Goal: Information Seeking & Learning: Learn about a topic

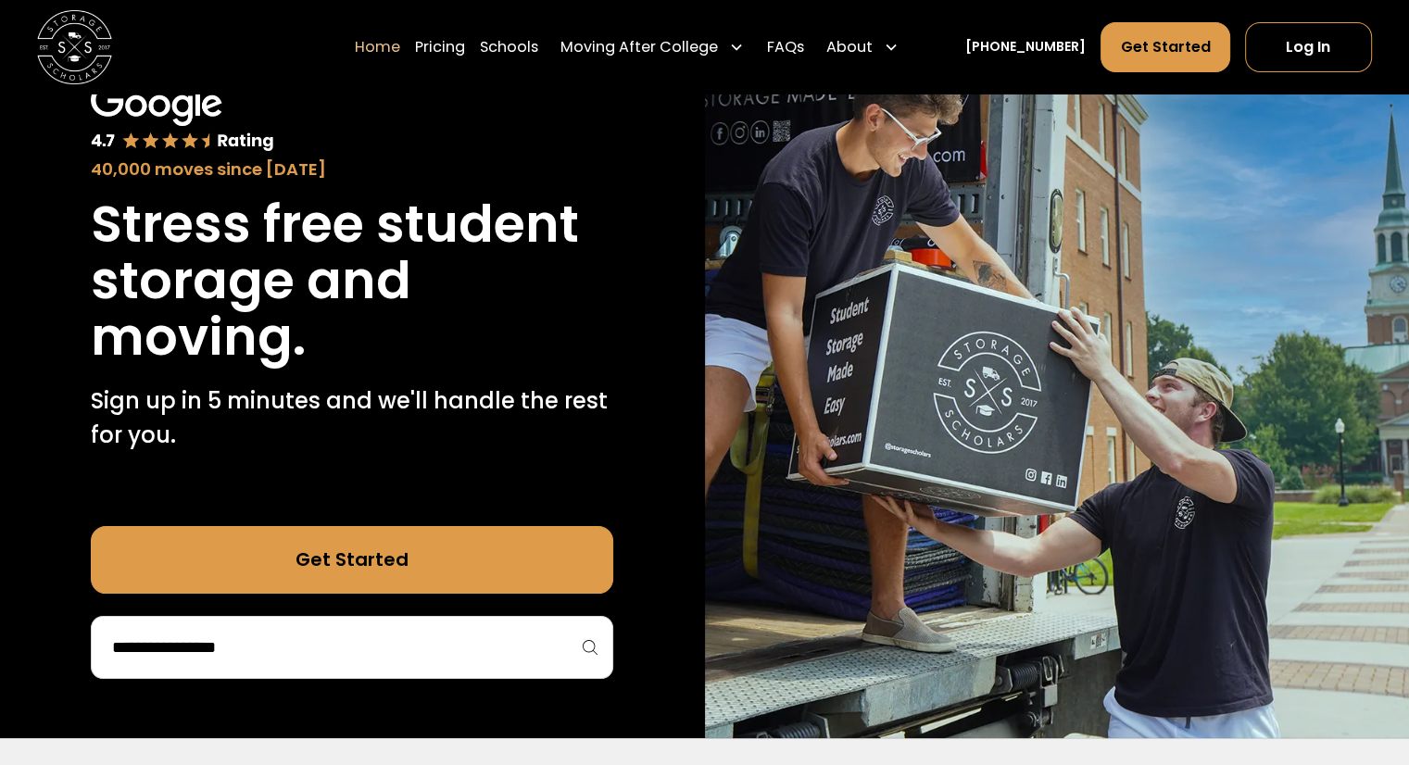
scroll to position [152, 0]
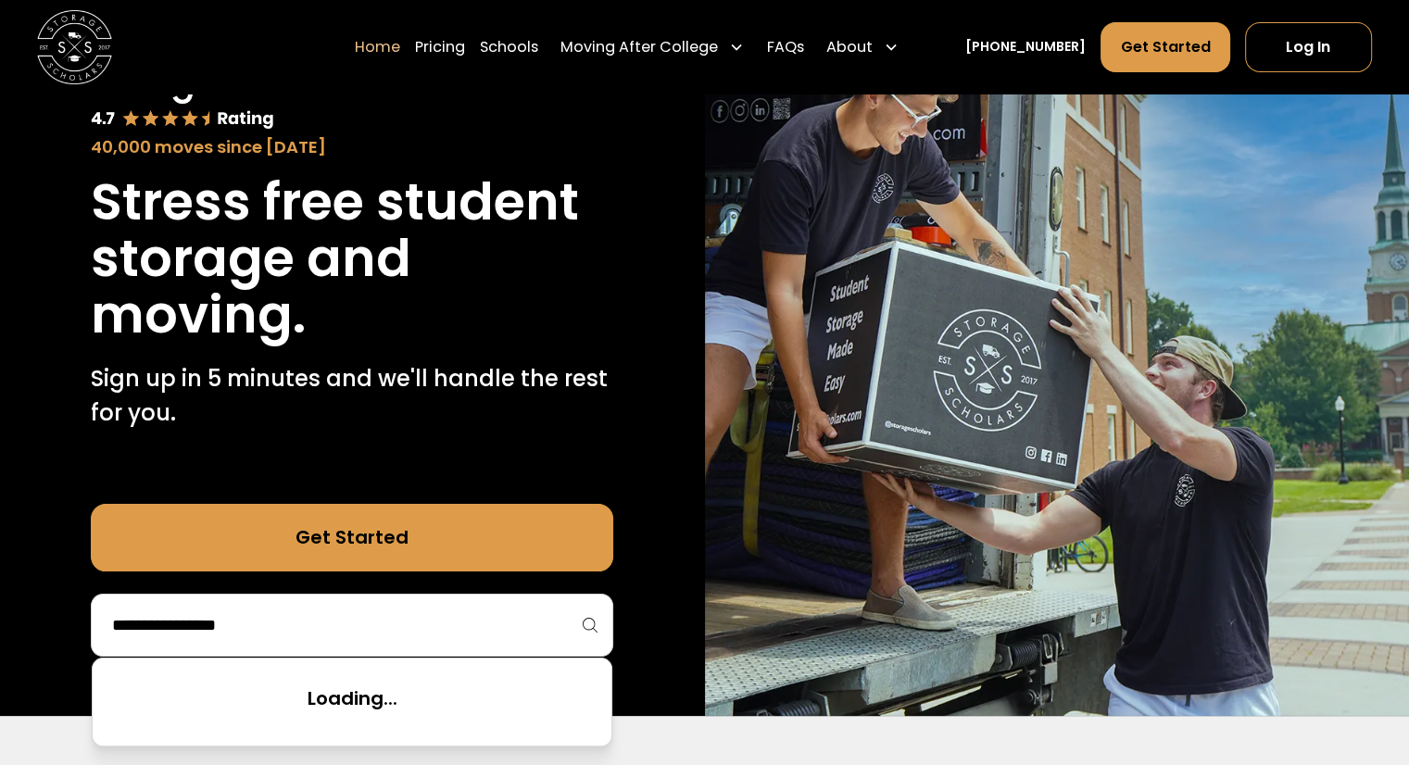
click at [556, 620] on input "search" at bounding box center [352, 624] width 484 height 31
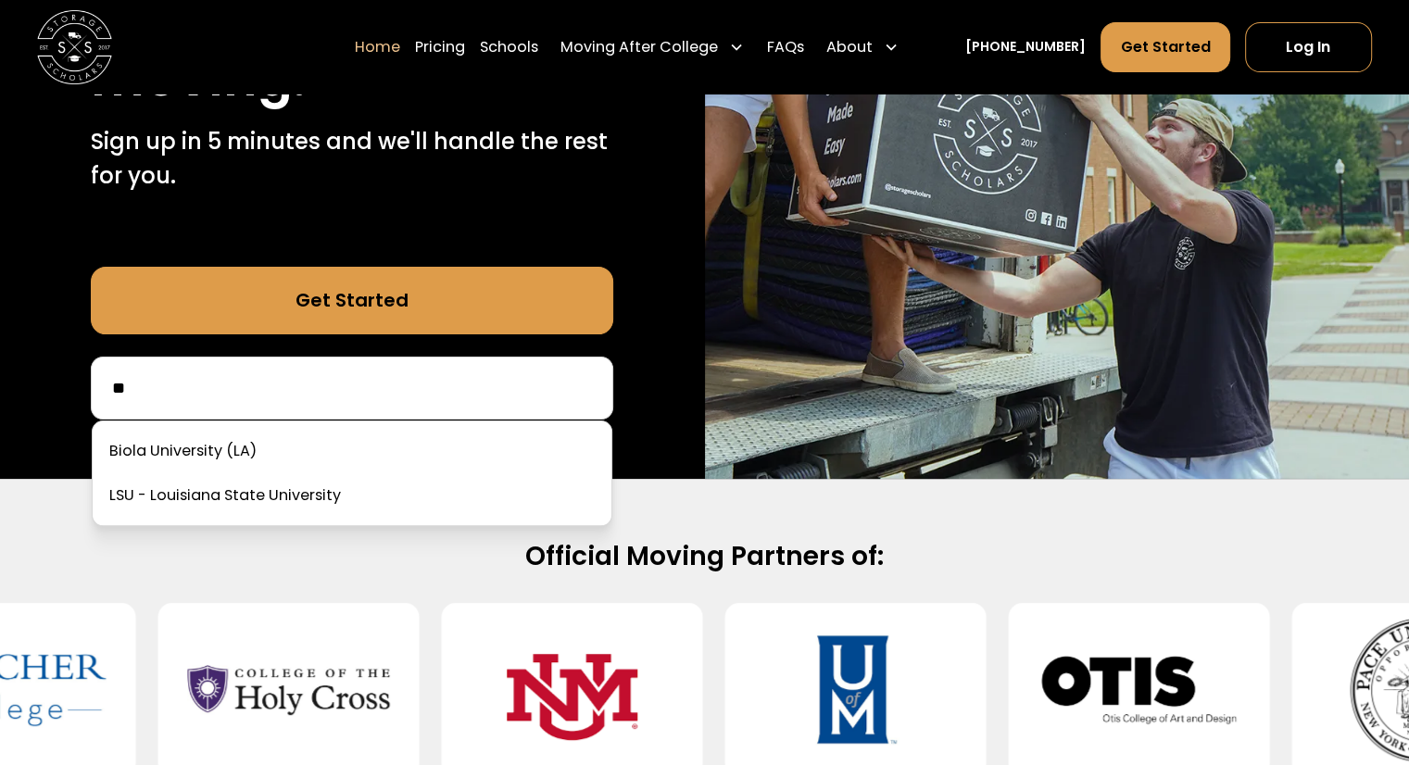
scroll to position [0, 0]
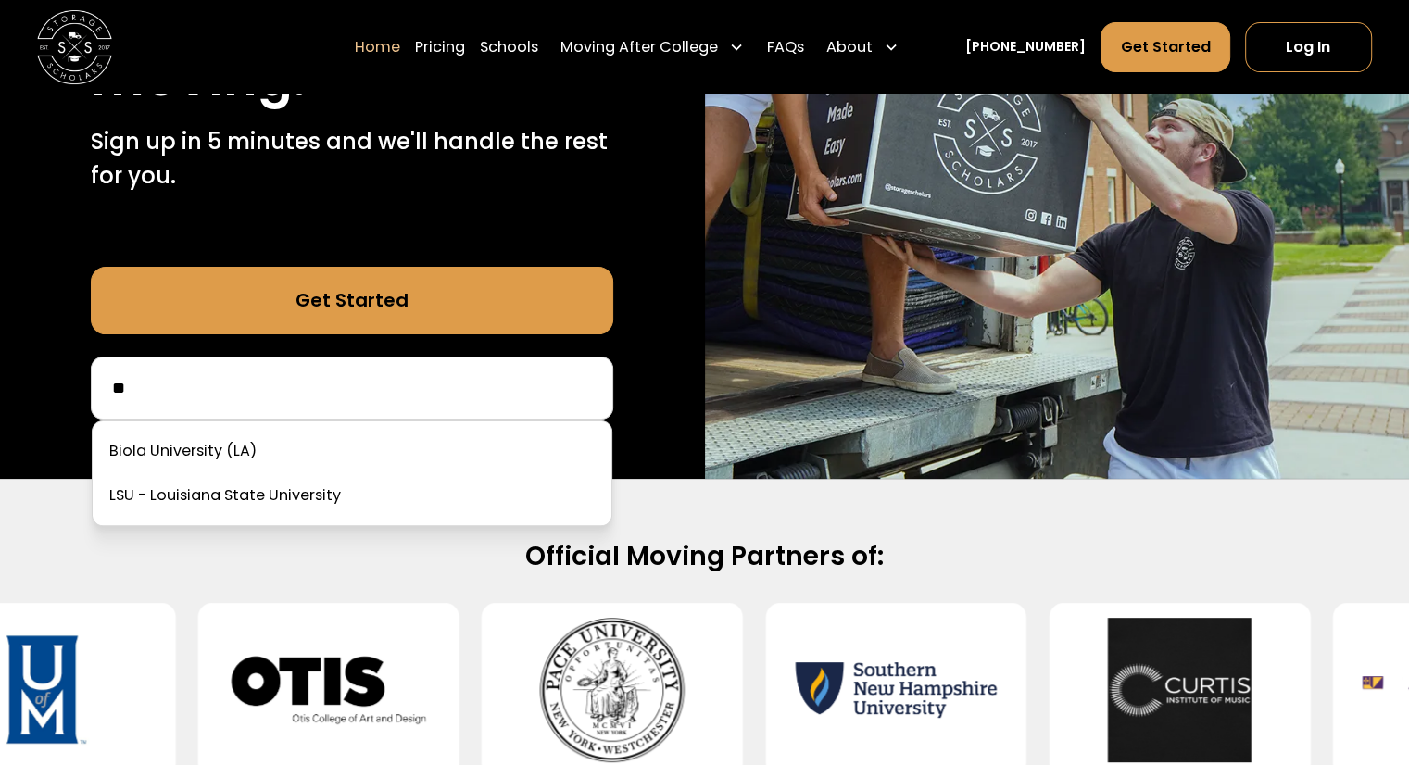
type input "*"
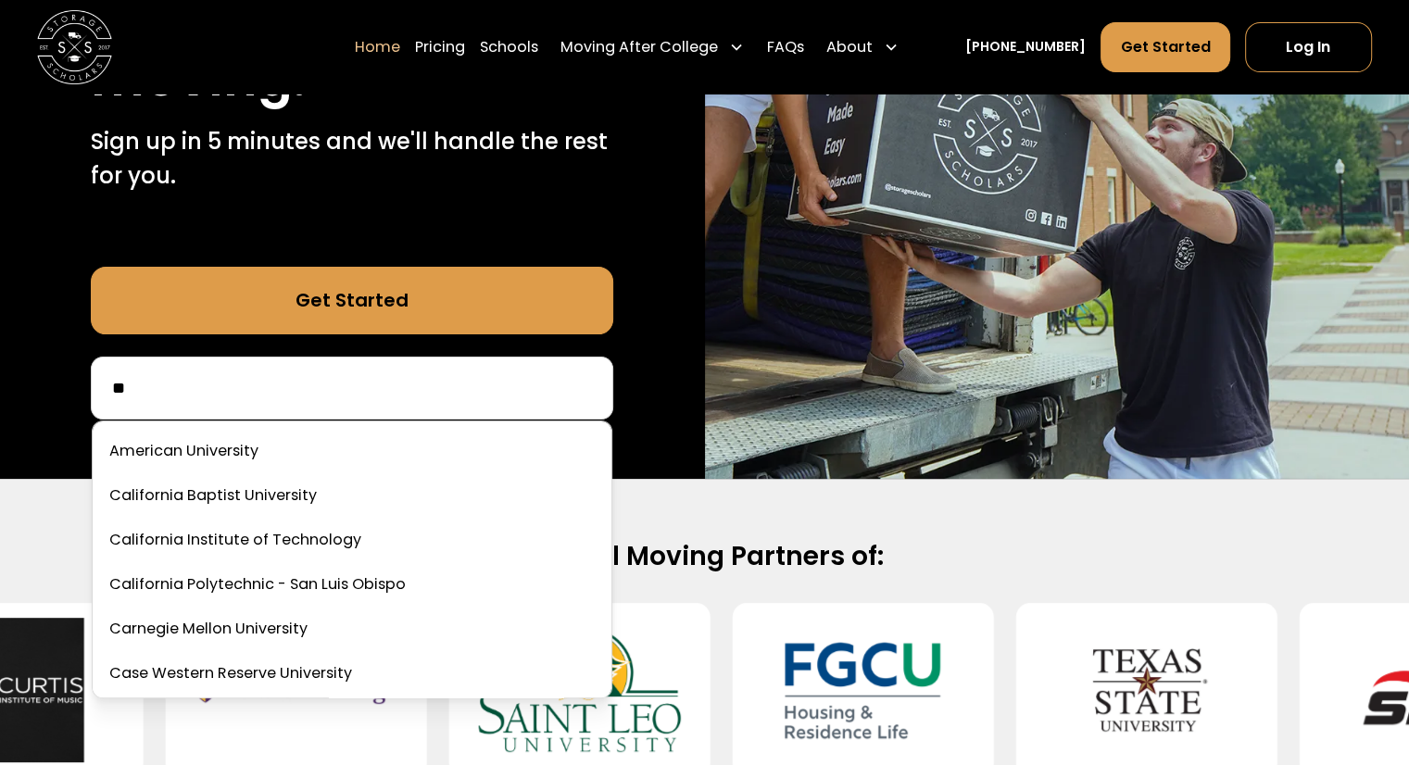
type input "*"
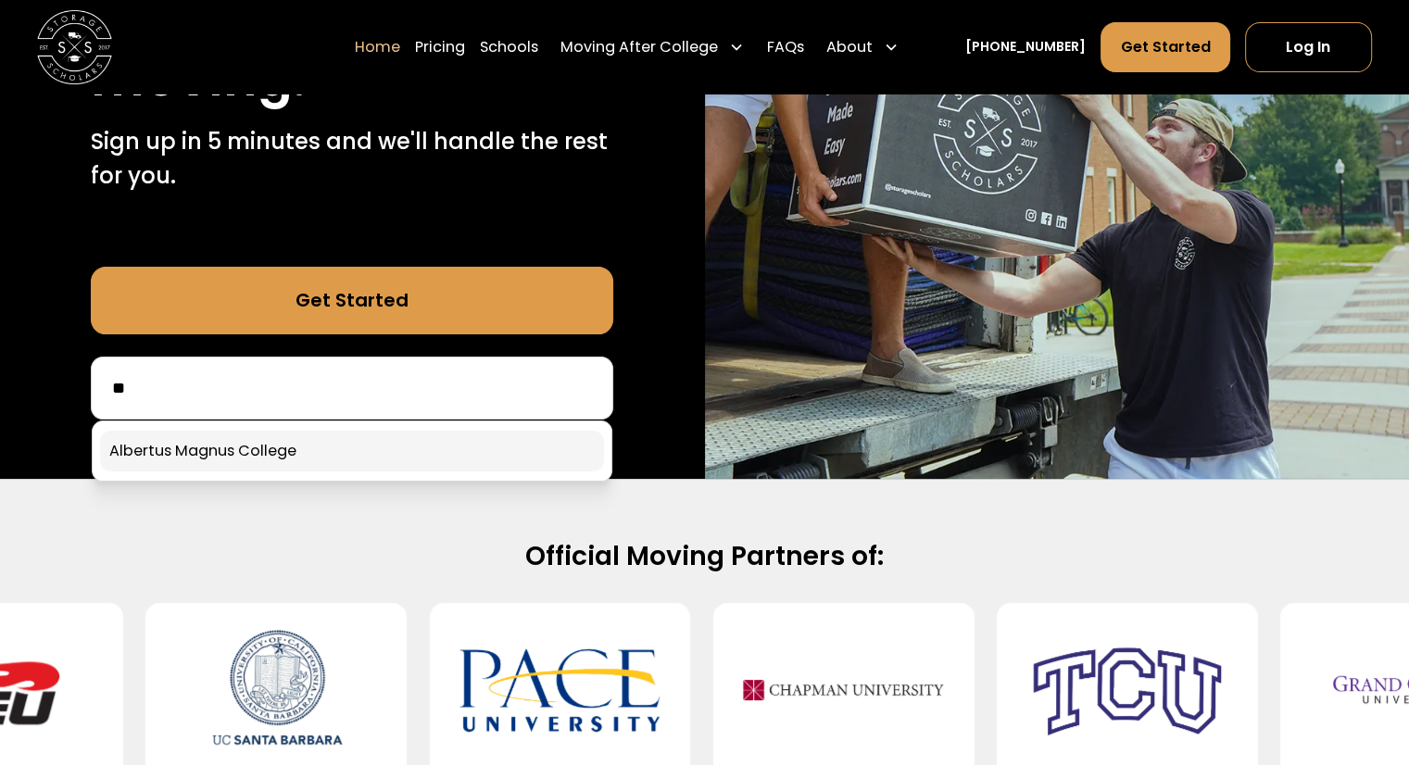
type input "*"
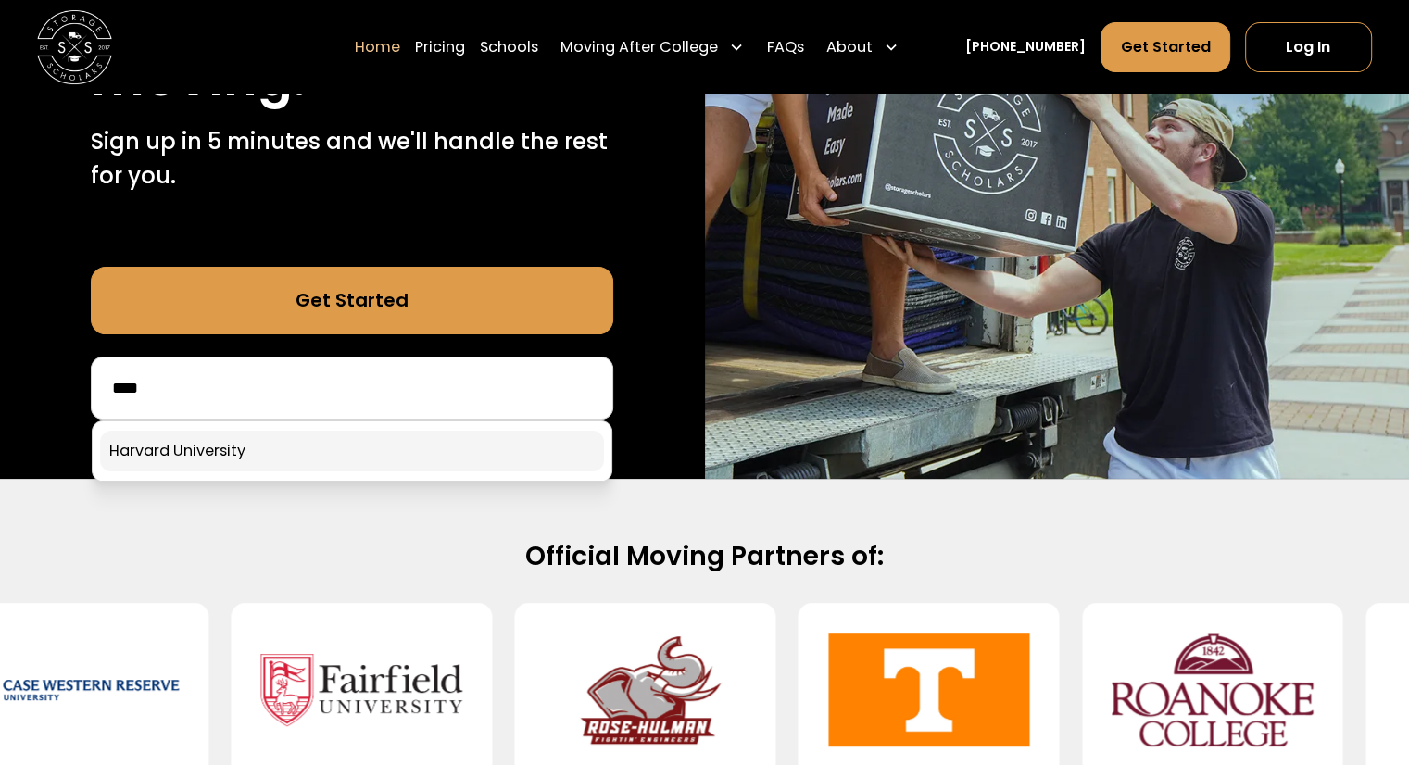
type input "****"
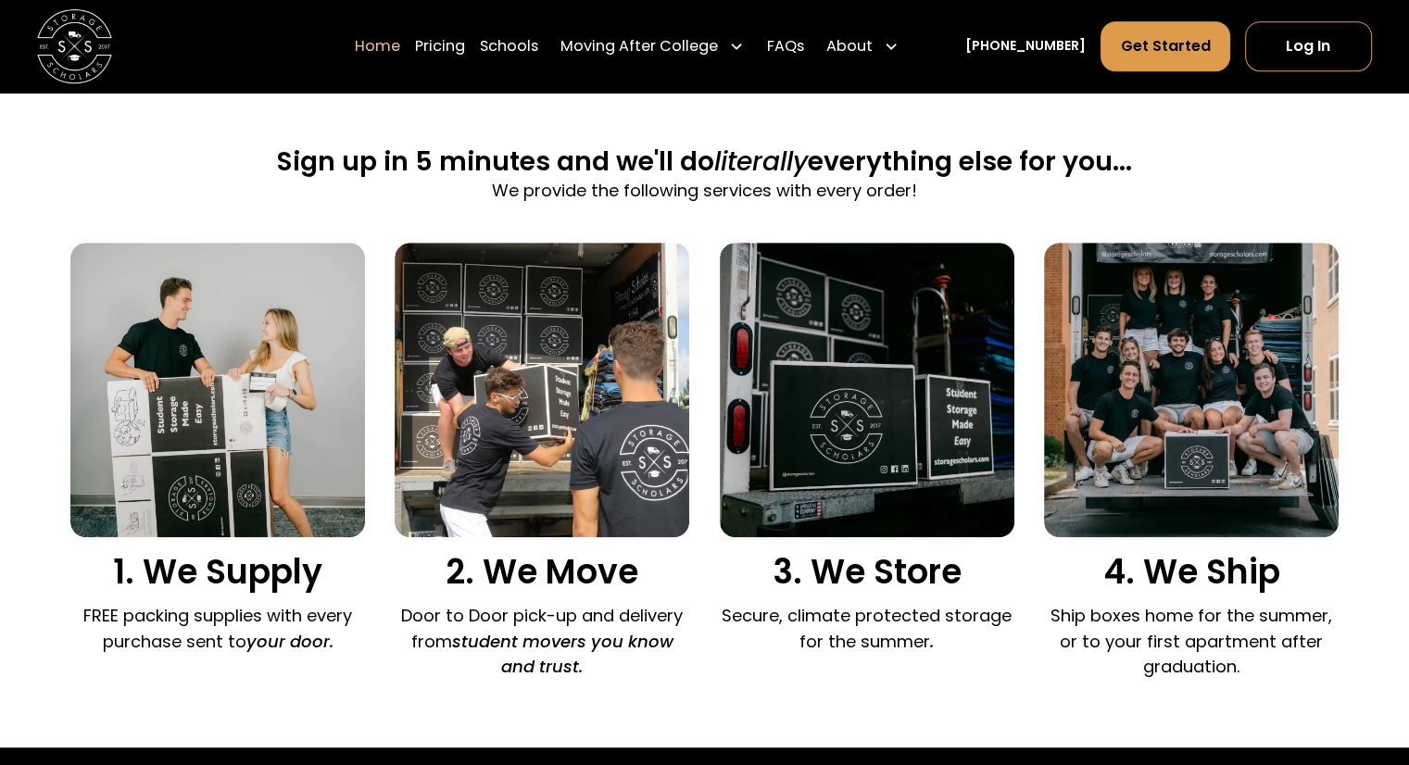
scroll to position [1093, 0]
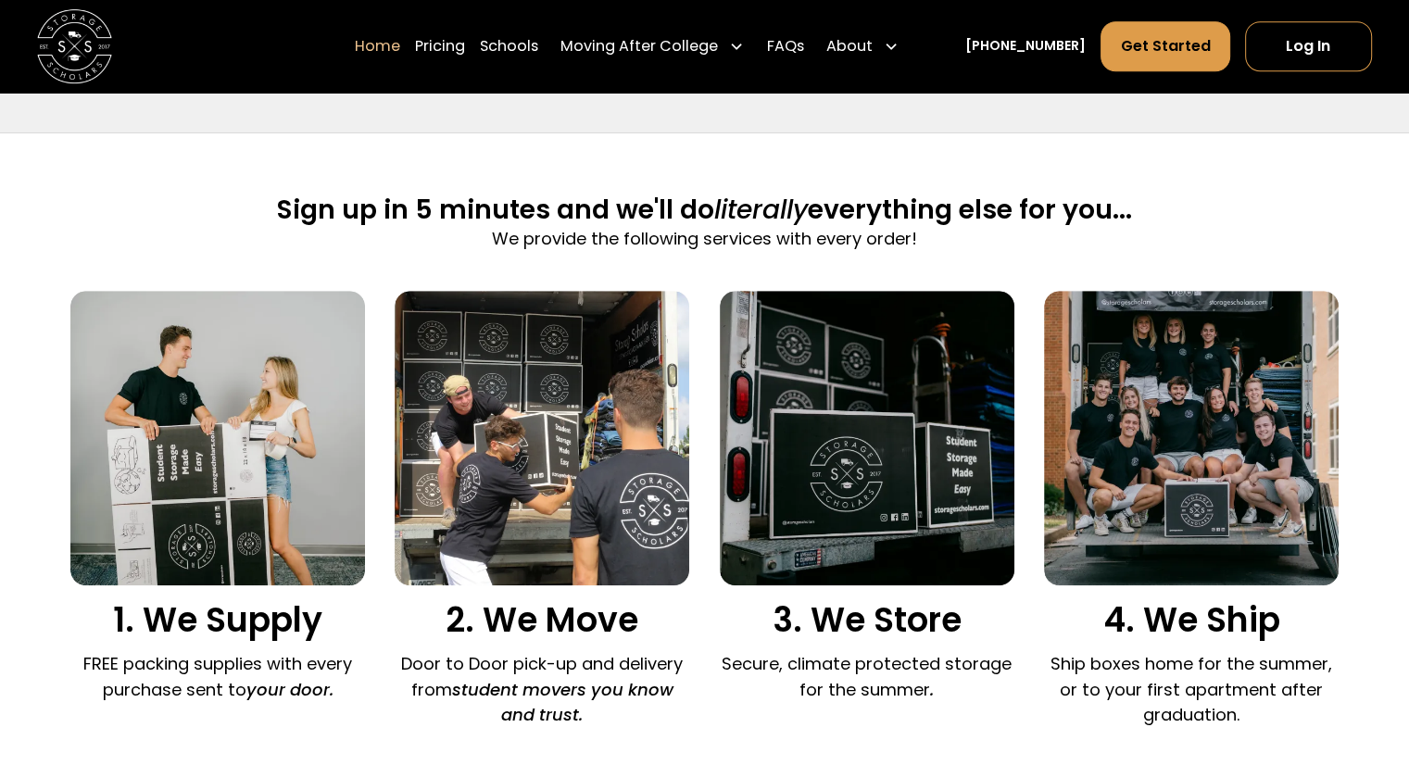
click at [928, 394] on img at bounding box center [867, 438] width 295 height 295
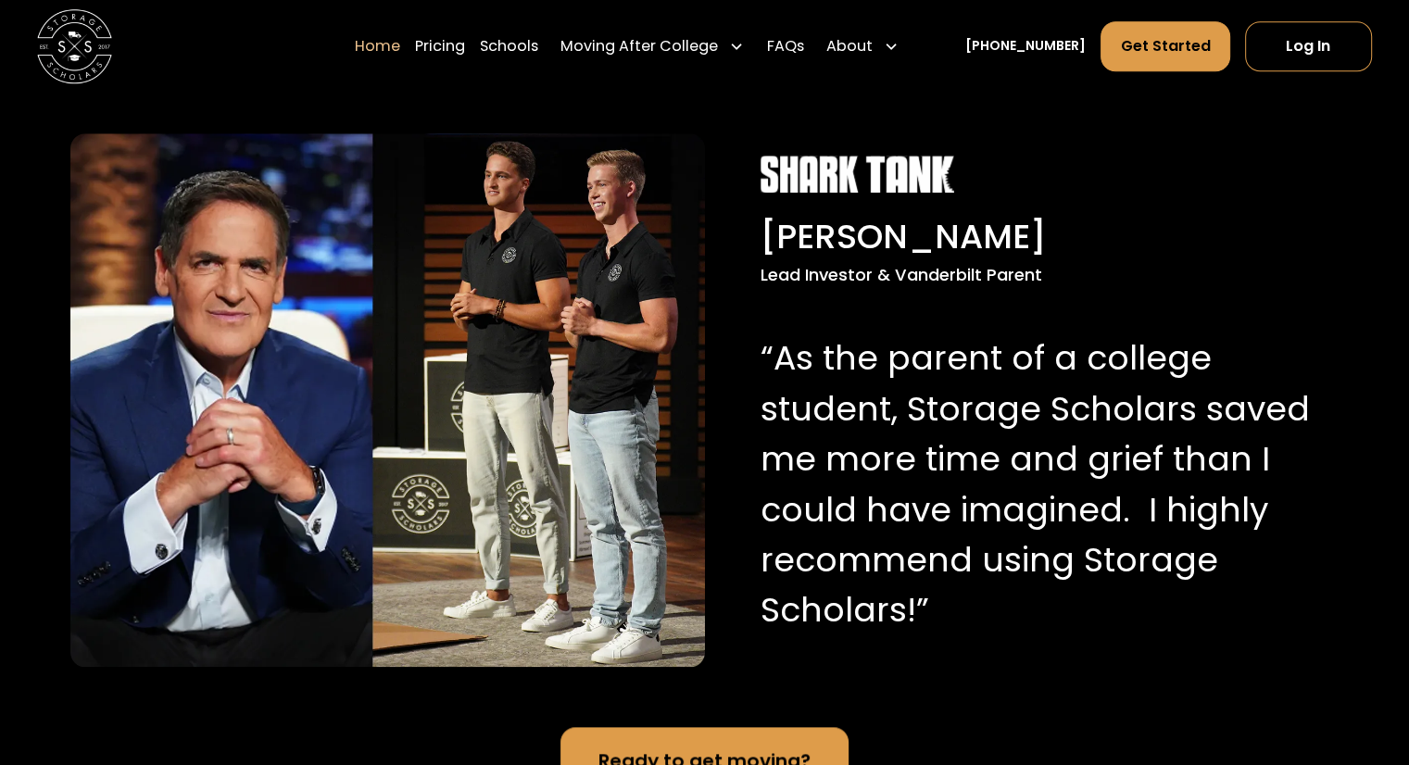
scroll to position [1815, 0]
click at [1081, 362] on p "“As the parent of a college student, Storage Scholars saved me more time and gr…" at bounding box center [1036, 485] width 552 height 302
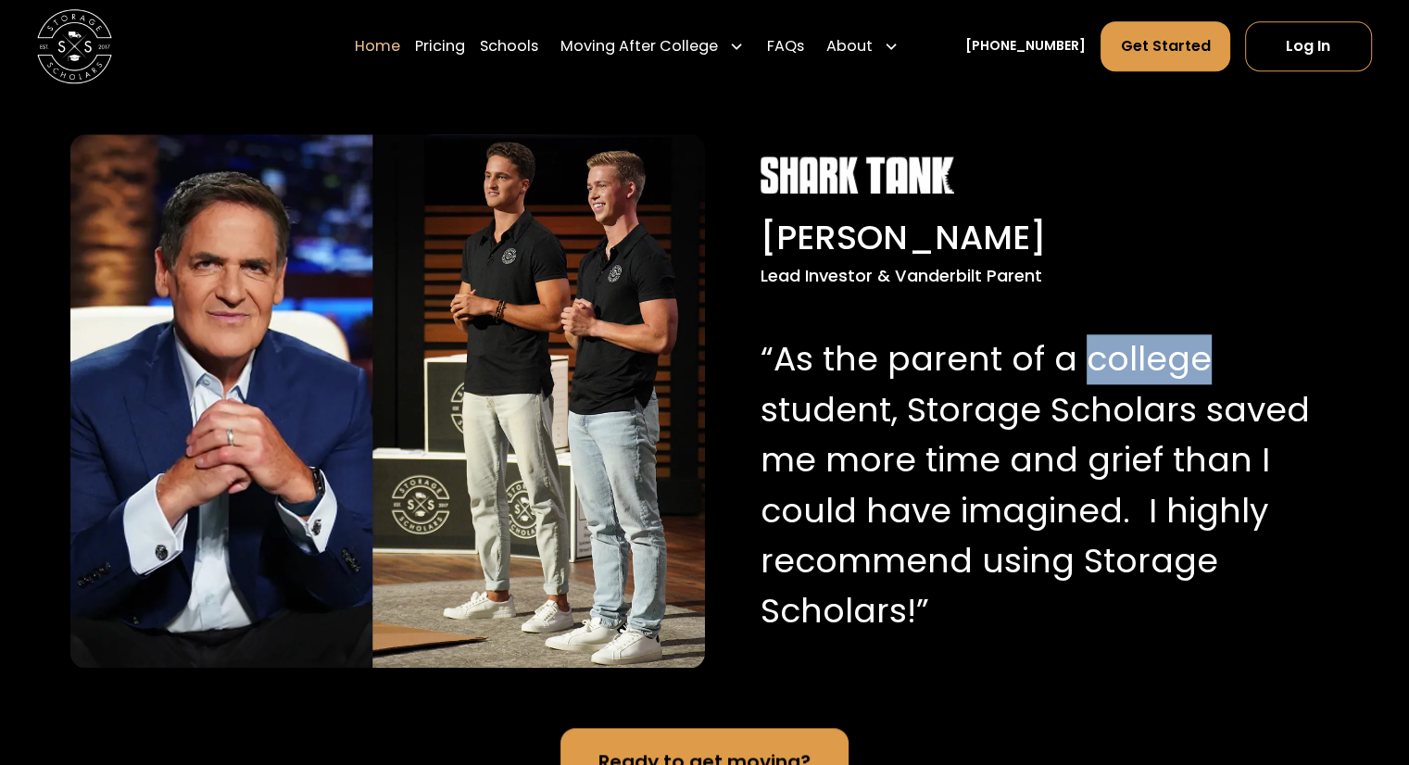
click at [1081, 362] on p "“As the parent of a college student, Storage Scholars saved me more time and gr…" at bounding box center [1036, 485] width 552 height 302
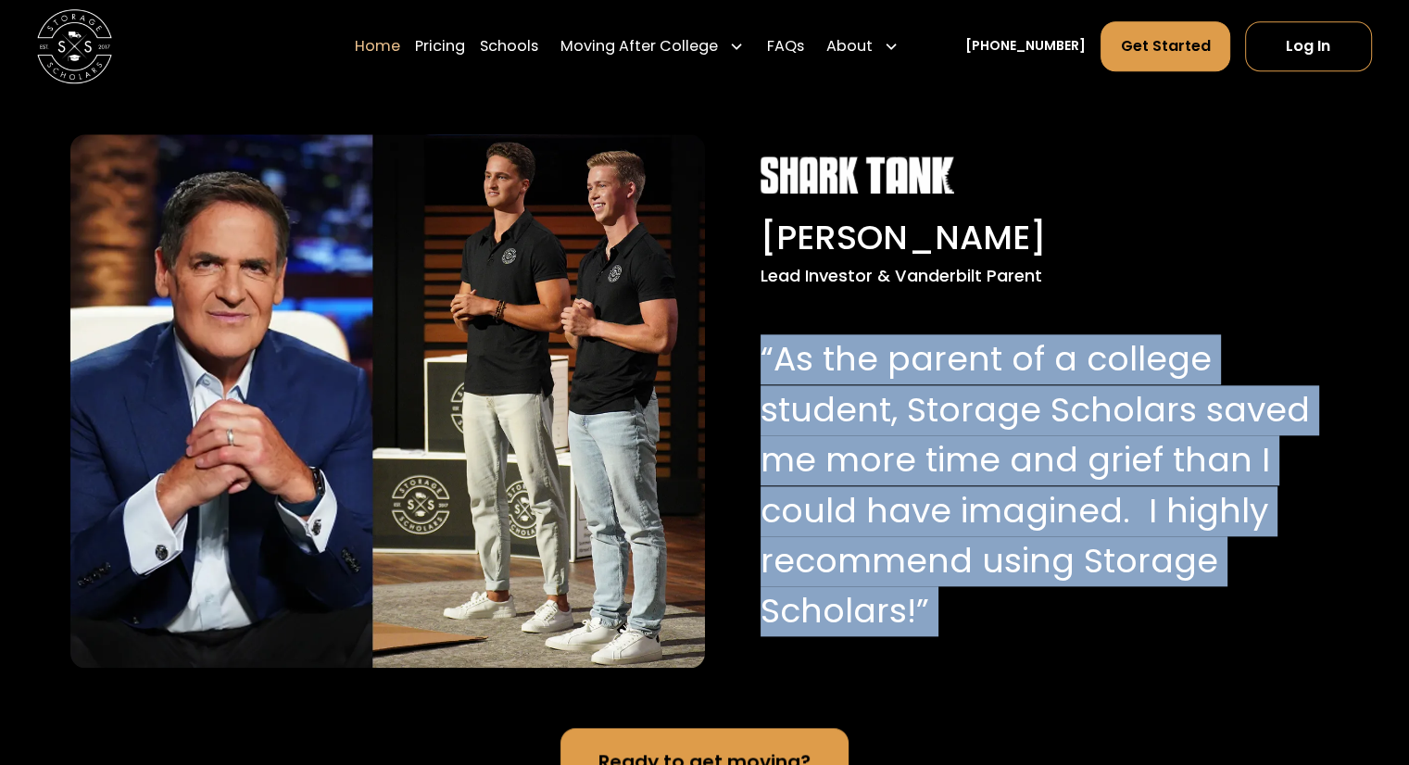
click at [1081, 362] on p "“As the parent of a college student, Storage Scholars saved me more time and gr…" at bounding box center [1036, 485] width 552 height 302
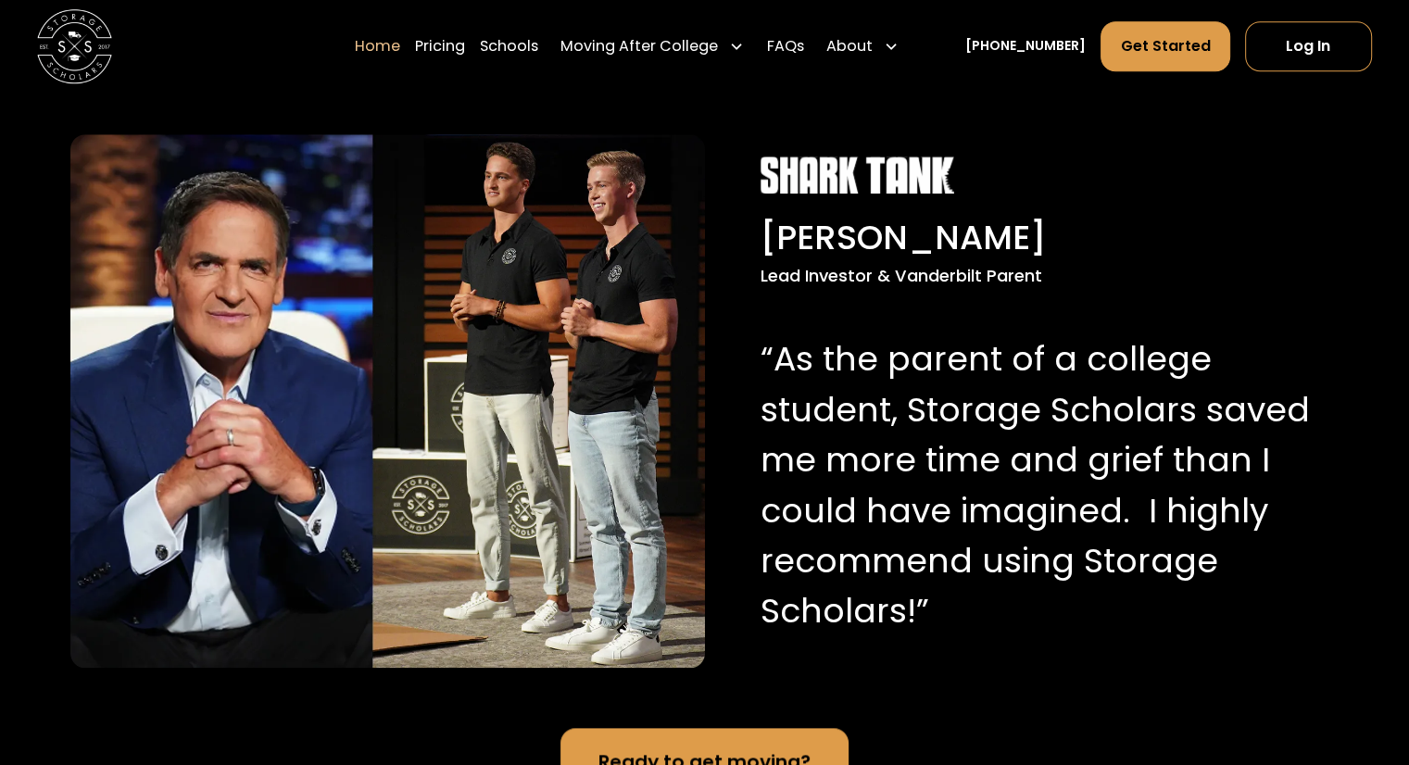
click at [1162, 227] on div "[PERSON_NAME]" at bounding box center [1036, 238] width 552 height 50
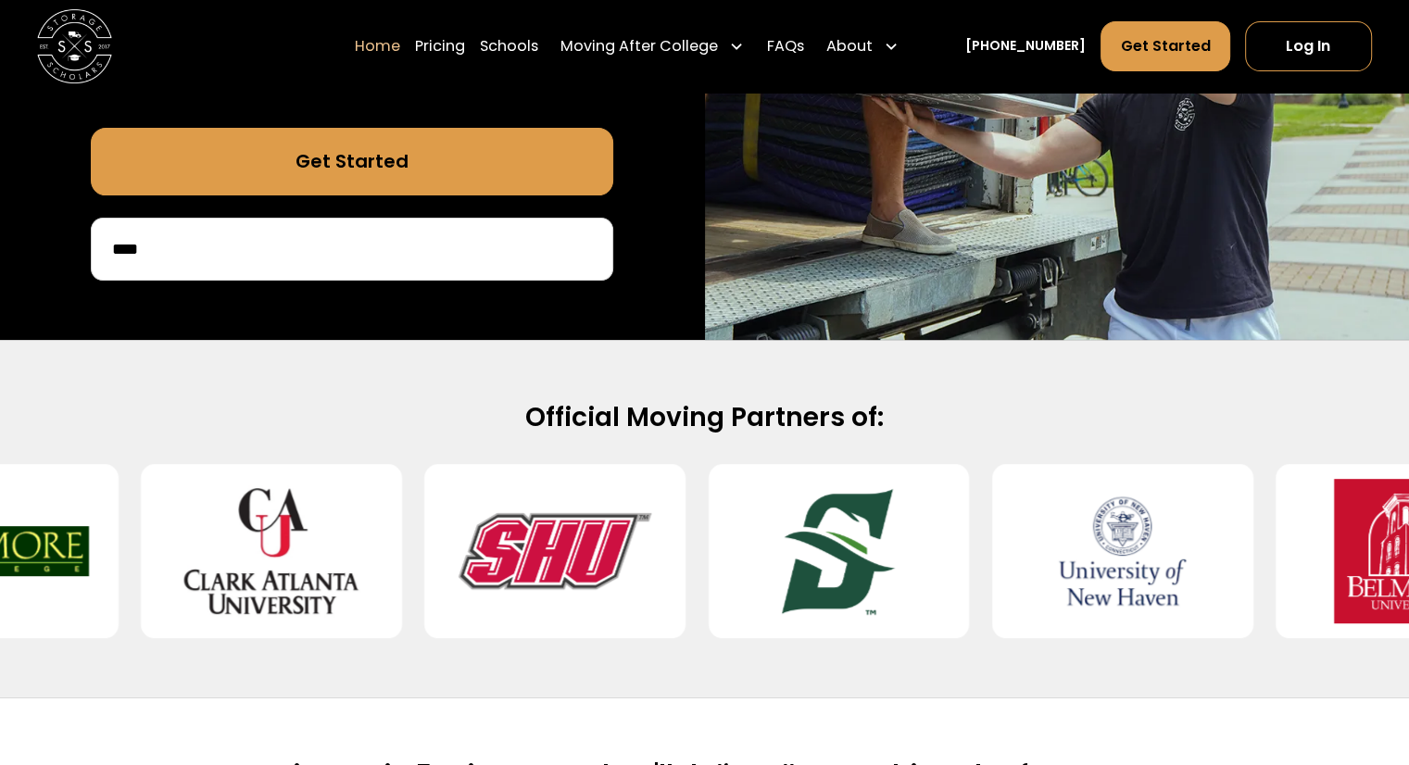
scroll to position [529, 0]
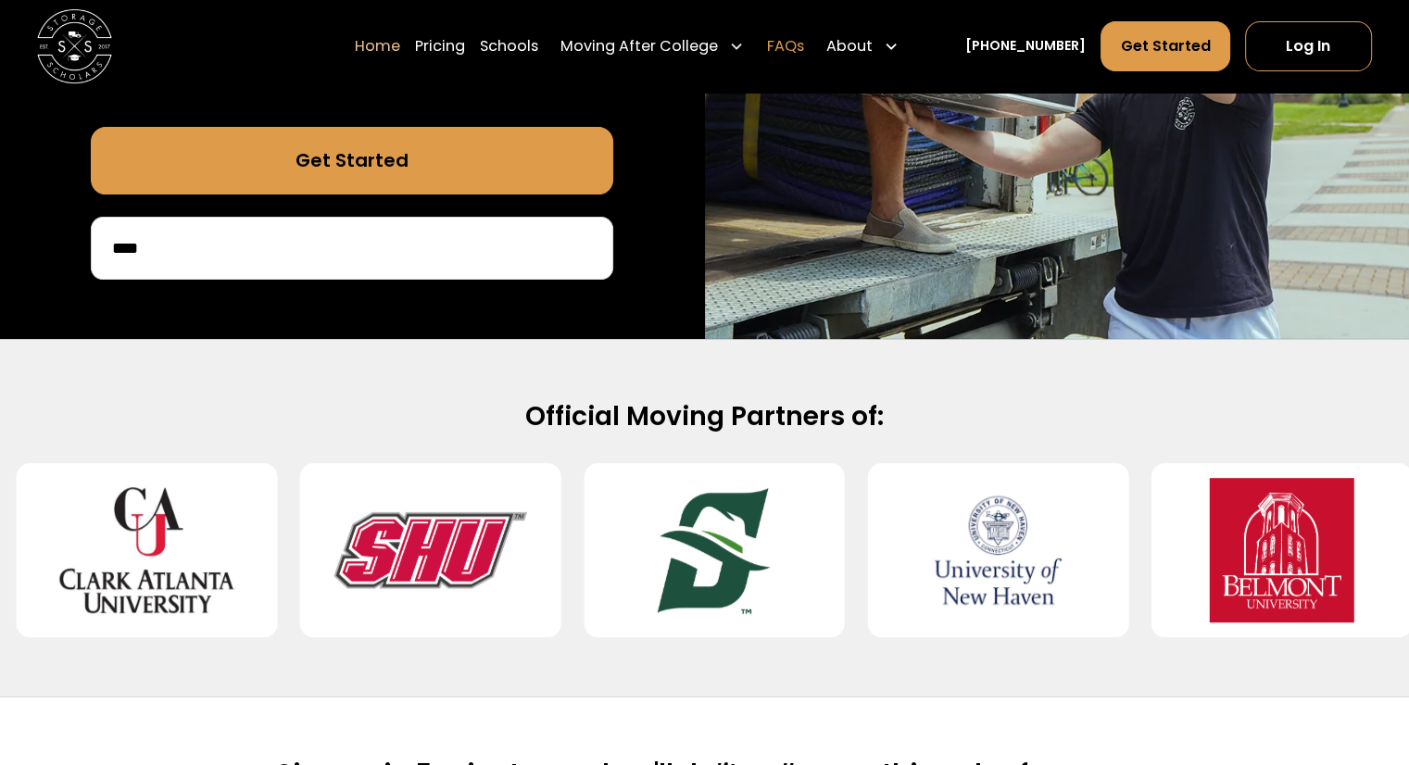
click at [801, 43] on link "FAQs" at bounding box center [784, 46] width 37 height 52
